Goal: Check status

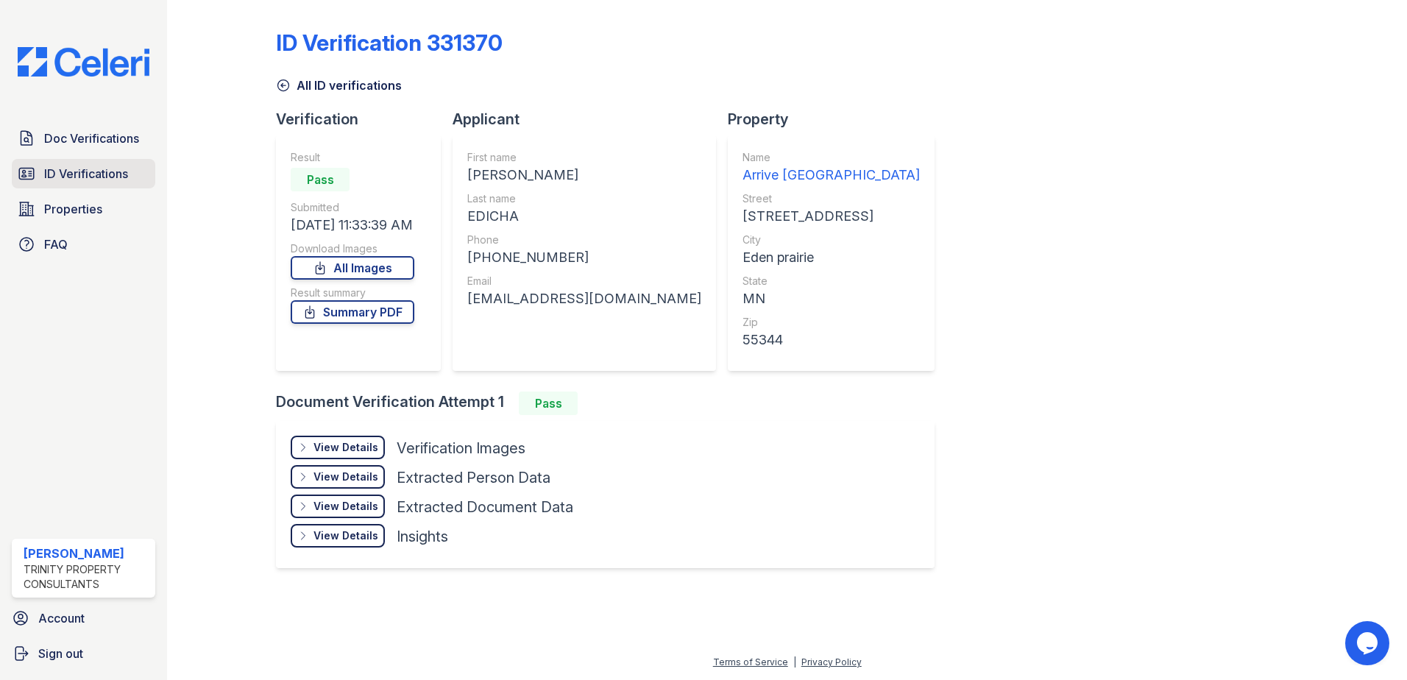
click at [64, 180] on span "ID Verifications" at bounding box center [86, 174] width 84 height 18
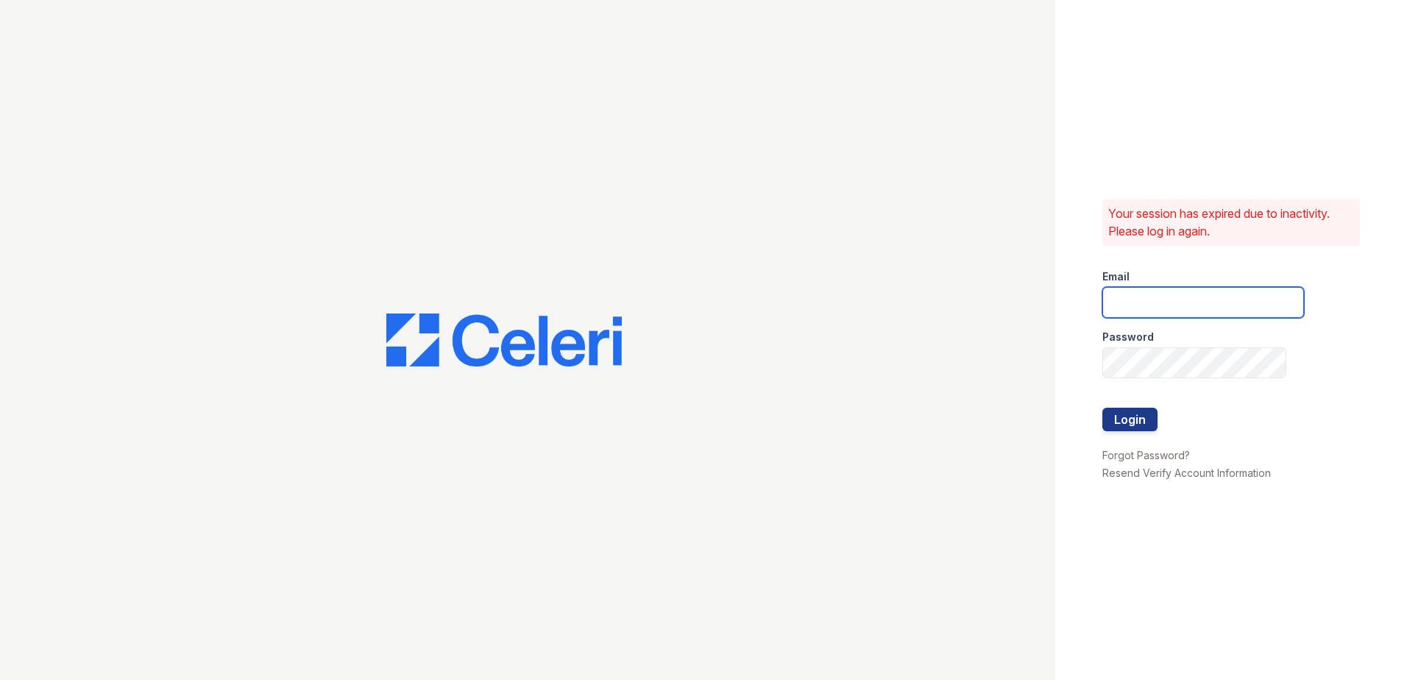
type input "CCarbonell@trinity-pm.com"
click at [1123, 422] on button "Login" at bounding box center [1129, 420] width 55 height 24
